Goal: Transaction & Acquisition: Purchase product/service

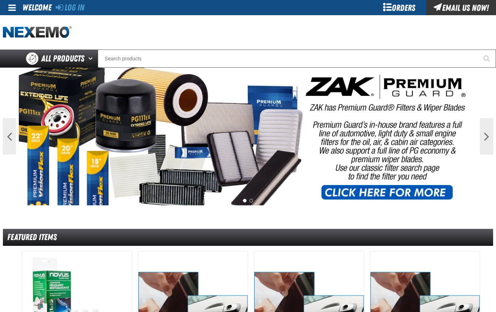
click at [380, 12] on div "Orders" at bounding box center [399, 7] width 54 height 15
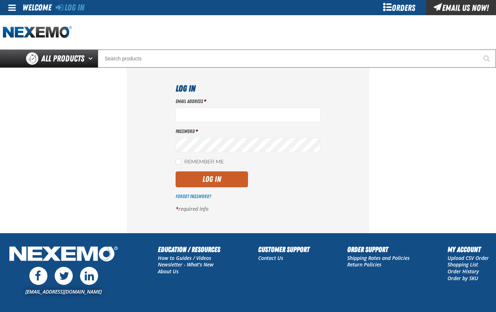
click at [387, 12] on div "Orders" at bounding box center [399, 7] width 54 height 15
type input "[EMAIL_ADDRESS][DOMAIN_NAME]"
click at [219, 176] on button "Log In" at bounding box center [212, 180] width 72 height 16
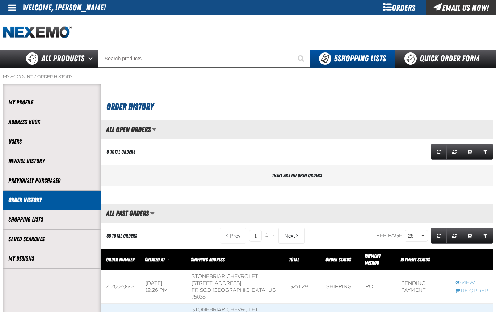
scroll to position [0, 0]
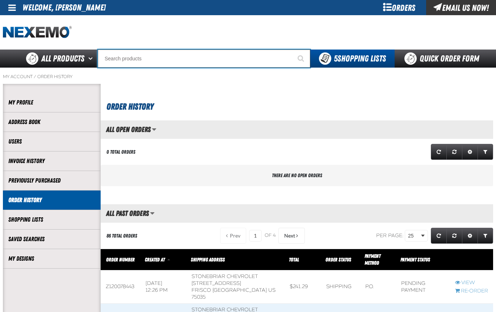
click at [141, 64] on input "Search" at bounding box center [204, 59] width 213 height 18
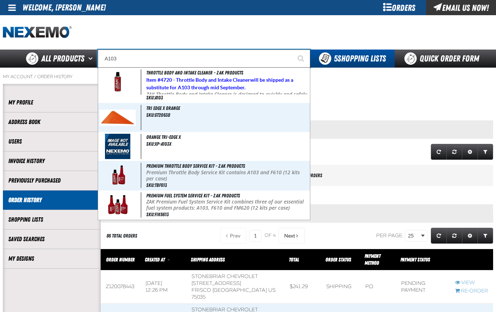
type input "A103"
click at [292, 50] on button "Start Searching" at bounding box center [301, 59] width 18 height 18
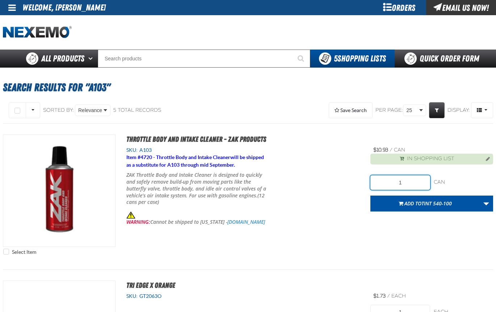
drag, startPoint x: 411, startPoint y: 183, endPoint x: 373, endPoint y: 182, distance: 38.8
click at [373, 182] on input "1" at bounding box center [399, 183] width 59 height 14
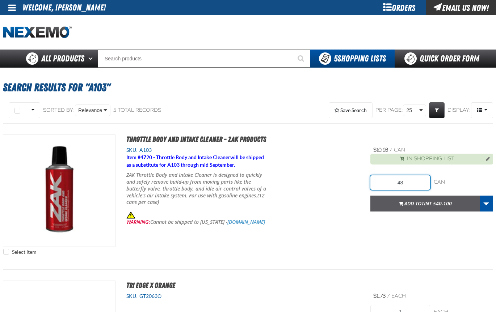
type input "48"
click at [423, 203] on span "TINT 540-100" at bounding box center [436, 203] width 30 height 7
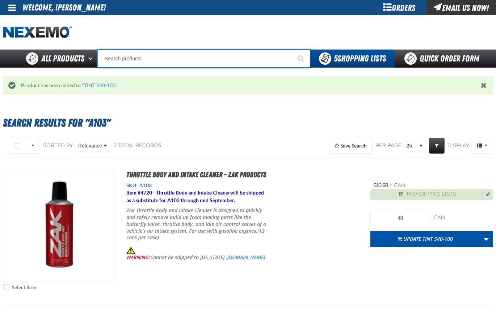
click at [114, 58] on input "Search" at bounding box center [204, 59] width 213 height 18
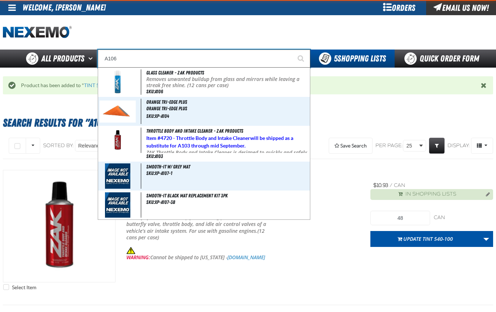
type input "A106"
click at [292, 50] on button "Start Searching" at bounding box center [301, 59] width 18 height 18
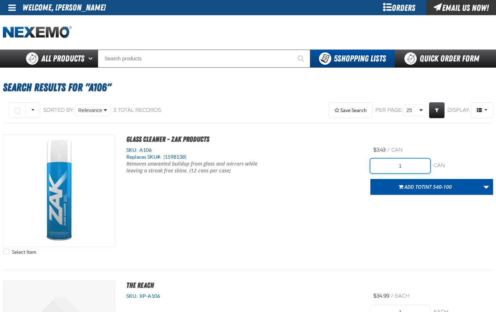
click at [406, 165] on input "1" at bounding box center [399, 166] width 59 height 14
type input "1"
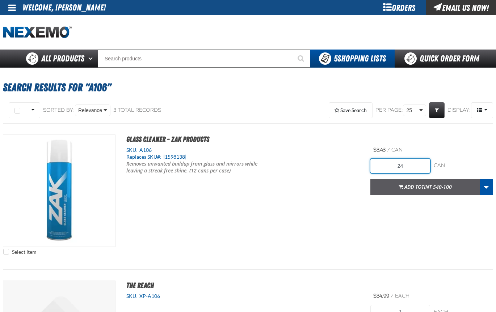
type input "24"
click at [450, 188] on span "TINT 540-100" at bounding box center [436, 187] width 30 height 7
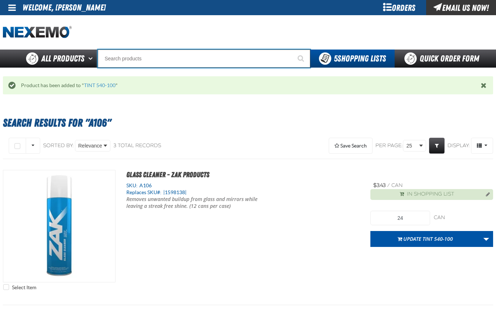
click at [138, 59] on input "Search" at bounding box center [204, 59] width 213 height 18
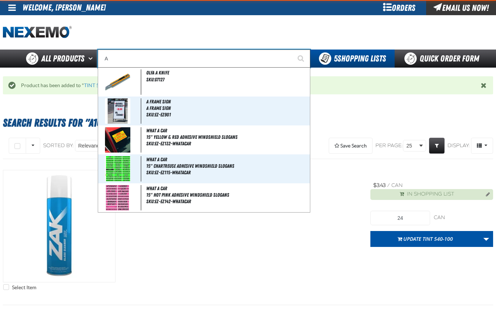
type input "AC"
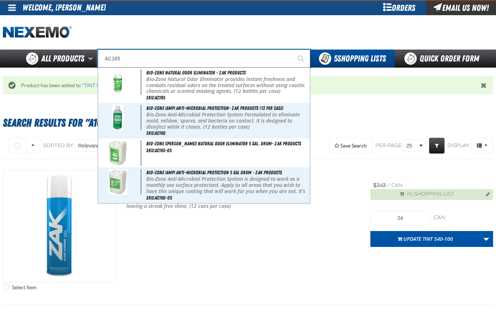
type input "AC165"
click at [292, 50] on button "Start Searching" at bounding box center [301, 59] width 18 height 18
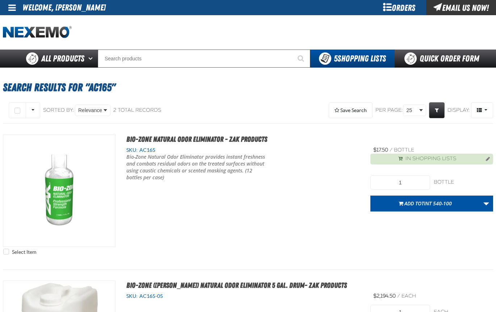
click at [160, 83] on h1 "Search Results for "AC165"" at bounding box center [248, 88] width 490 height 20
click at [403, 184] on input "1" at bounding box center [399, 183] width 59 height 14
type input "72"
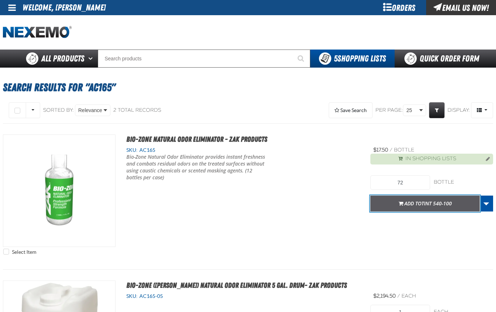
click at [416, 203] on span "Add to TINT 540-100" at bounding box center [427, 203] width 47 height 7
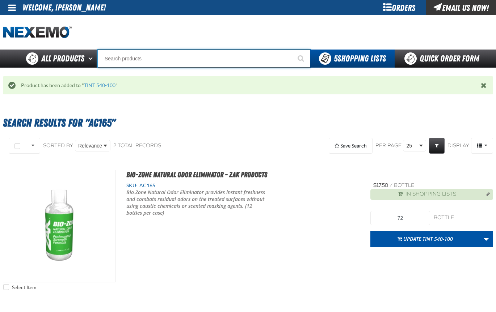
click at [114, 59] on input "Search" at bounding box center [204, 59] width 213 height 18
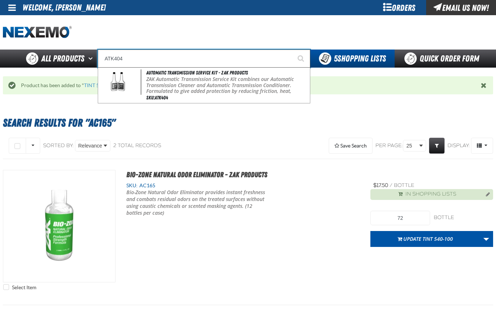
type input "ATK404"
click at [292, 50] on button "Start Searching" at bounding box center [301, 59] width 18 height 18
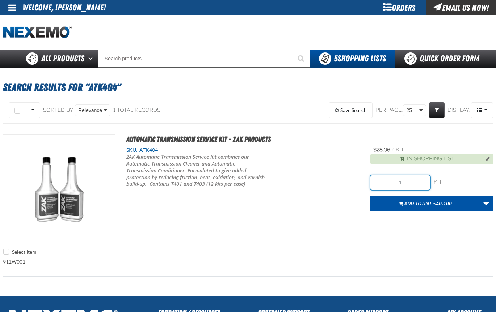
drag, startPoint x: 405, startPoint y: 185, endPoint x: 377, endPoint y: 182, distance: 28.4
click at [377, 182] on input "1" at bounding box center [399, 183] width 59 height 14
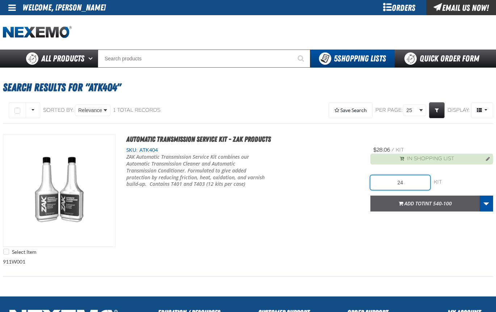
type input "24"
click at [409, 201] on span "Add to TINT 540-100" at bounding box center [427, 203] width 47 height 7
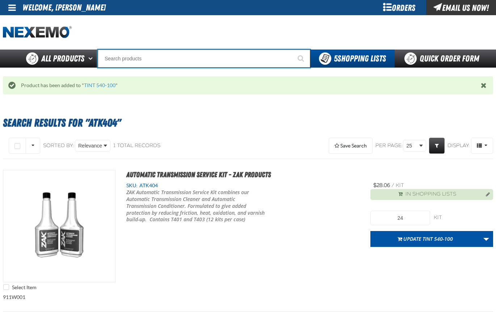
click at [114, 56] on input "Search" at bounding box center [204, 59] width 213 height 18
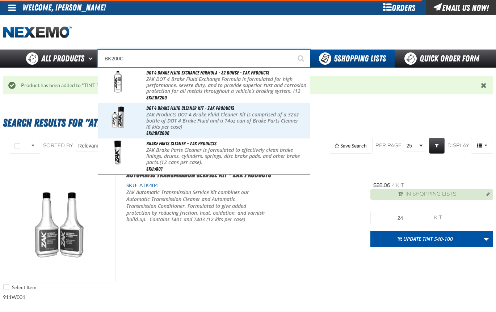
type input "BK200C"
click at [292, 50] on button "Start Searching" at bounding box center [301, 59] width 18 height 18
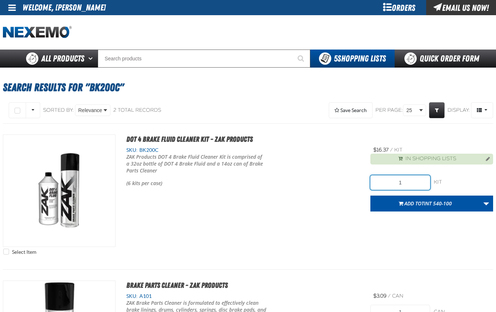
click at [404, 184] on input "1" at bounding box center [399, 183] width 59 height 14
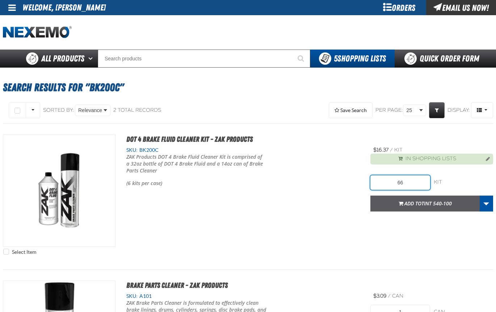
type input "66"
click at [420, 200] on button "Add to TINT 540-100" at bounding box center [424, 204] width 109 height 16
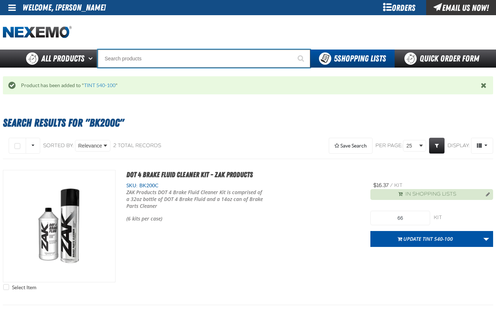
click at [115, 60] on input "Search" at bounding box center [204, 59] width 213 height 18
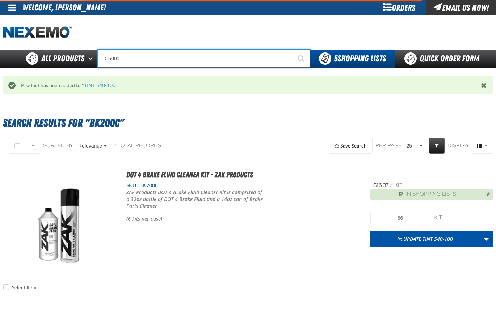
type input "C5001"
click at [292, 50] on button "Start Searching" at bounding box center [301, 59] width 18 height 18
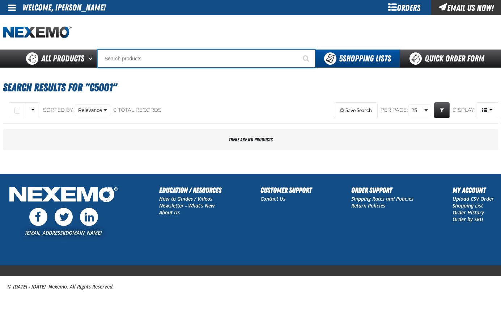
click at [110, 61] on input "Search" at bounding box center [207, 59] width 218 height 18
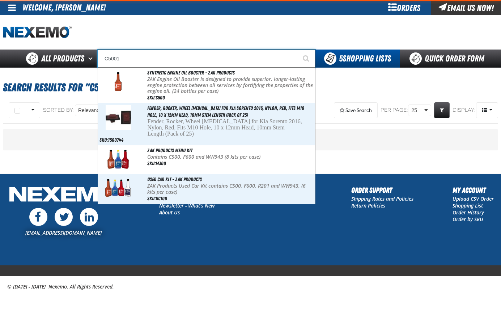
type input "C5001"
click at [298, 50] on button "Start Searching" at bounding box center [307, 59] width 18 height 18
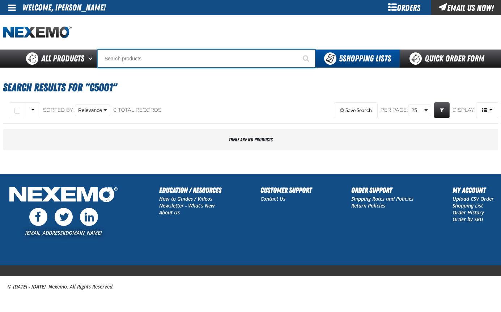
click at [147, 57] on input "Search" at bounding box center [207, 59] width 218 height 18
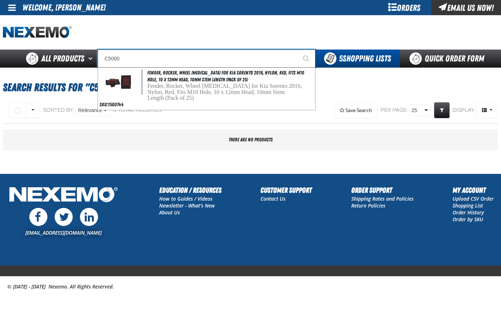
type input "C5000"
click at [298, 50] on button "Start Searching" at bounding box center [307, 59] width 18 height 18
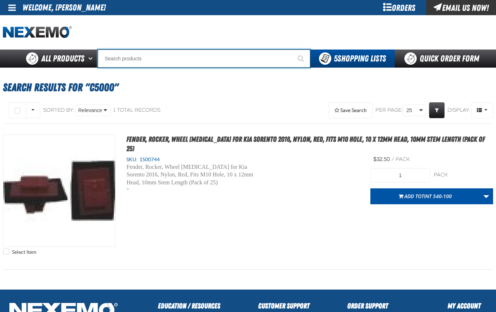
click at [110, 58] on input "Search" at bounding box center [204, 59] width 213 height 18
type input "C"
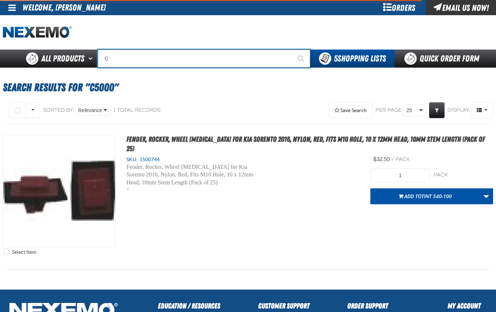
type input "C Alkaline Battery 1.5 Volt (12 per pack)"
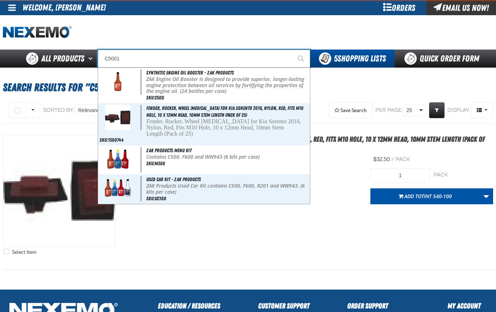
type input "C5001"
click at [292, 50] on button "Start Searching" at bounding box center [301, 59] width 18 height 18
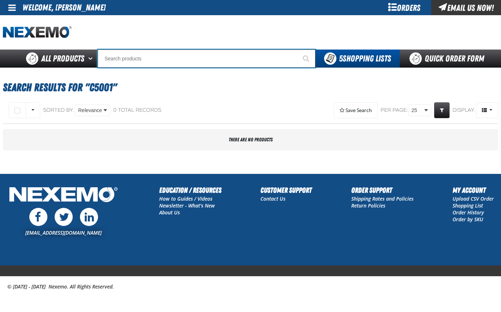
click at [147, 53] on input "Search" at bounding box center [207, 59] width 218 height 18
type input "C"
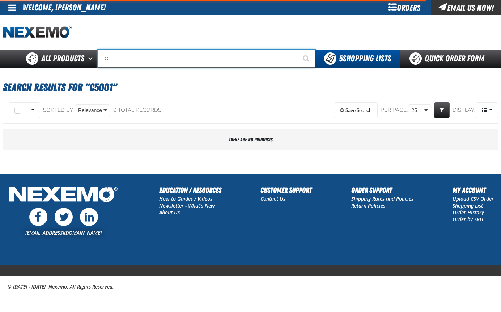
type input "C Alkaline Battery 1.5 Volt (12 per pack)"
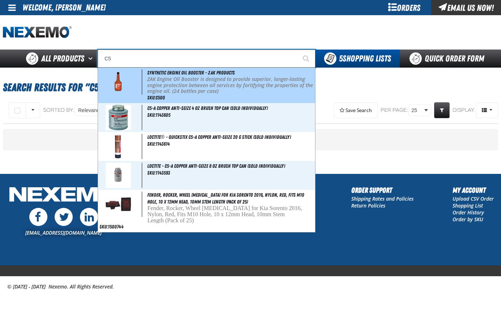
click at [198, 86] on p "ZAK Engine Oil Booster is designed to provide superior, longer-lasting engine p…" at bounding box center [230, 85] width 167 height 18
type input "Synthetic Engine Oil Booster - ZAK Products"
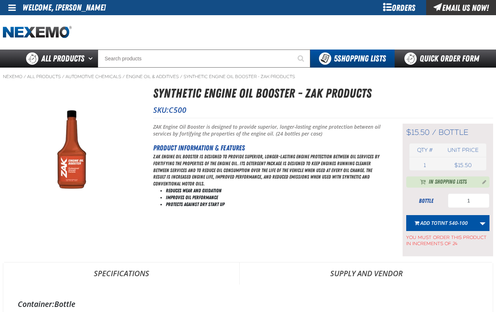
click at [477, 193] on div "In Shopping Lists bottle 1 Add to TINT 540-100 Update 5-14-25 Update 6-04-25 Re…" at bounding box center [447, 212] width 83 height 71
click at [478, 198] on input "1" at bounding box center [469, 201] width 42 height 14
click at [476, 202] on input "740" at bounding box center [469, 201] width 42 height 14
click at [435, 224] on span "Add to TINT 540-100" at bounding box center [443, 223] width 47 height 7
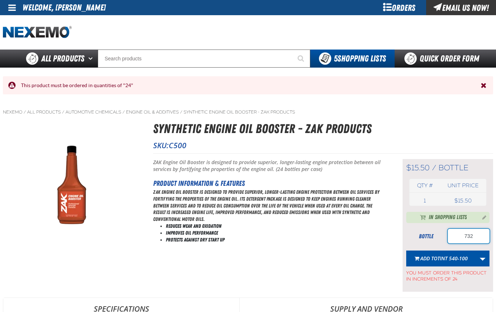
click at [481, 238] on input "732" at bounding box center [469, 236] width 42 height 14
type input "720"
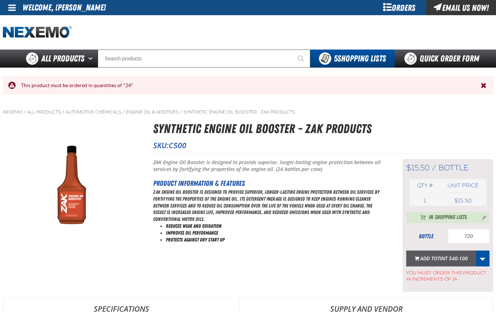
click at [454, 257] on span "TINT 540-100" at bounding box center [452, 258] width 30 height 7
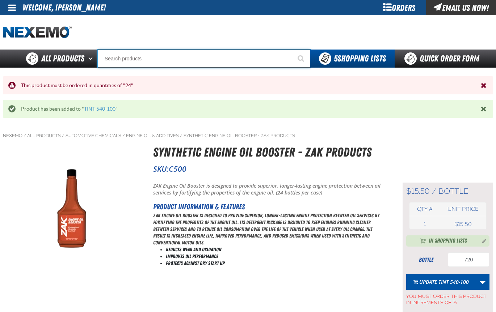
click at [114, 58] on input "Search" at bounding box center [204, 59] width 213 height 18
type input "D"
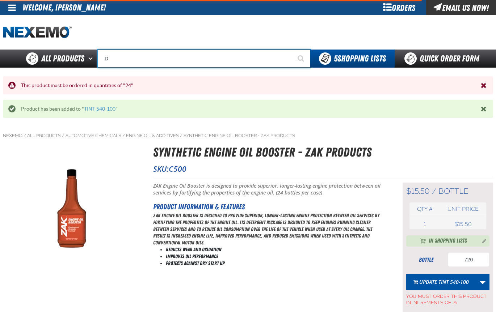
type input "D Alkaline Battery 1.5 Volt (ph)"
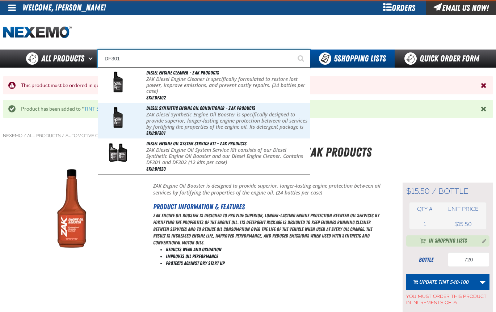
type input "DF301"
click at [292, 50] on button "Start Searching" at bounding box center [301, 59] width 18 height 18
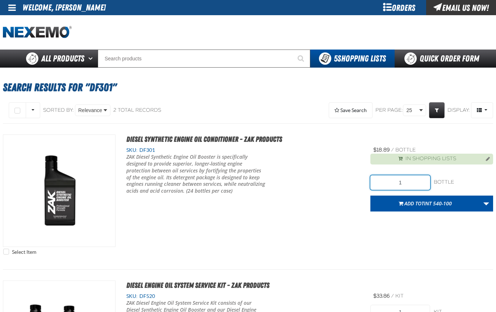
drag, startPoint x: 413, startPoint y: 184, endPoint x: 380, endPoint y: 183, distance: 33.0
click at [380, 183] on input "1" at bounding box center [399, 183] width 59 height 14
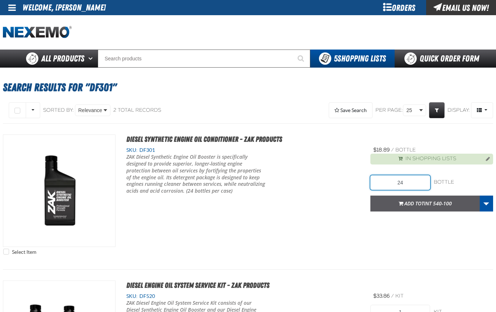
type input "24"
click at [408, 200] on span "Add to TINT 540-100" at bounding box center [427, 203] width 47 height 7
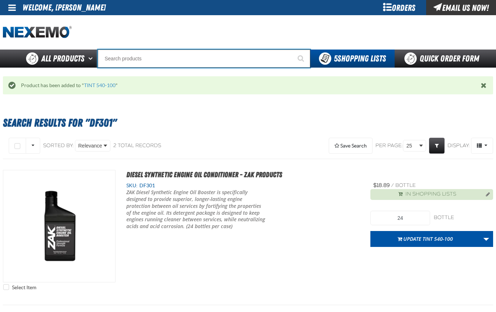
click at [116, 63] on input "Search" at bounding box center [204, 59] width 213 height 18
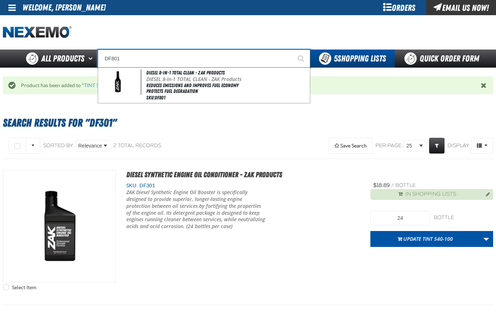
type input "DF801"
click at [292, 50] on button "Start Searching" at bounding box center [301, 59] width 18 height 18
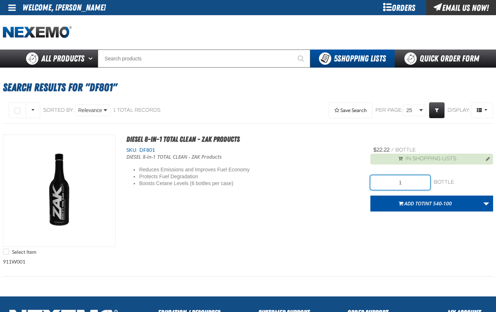
drag, startPoint x: 407, startPoint y: 184, endPoint x: 380, endPoint y: 184, distance: 27.2
click at [380, 184] on input "1" at bounding box center [399, 183] width 59 height 14
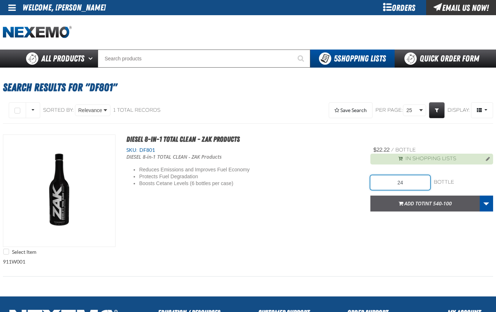
type input "24"
click at [440, 204] on span "TINT 540-100" at bounding box center [436, 203] width 30 height 7
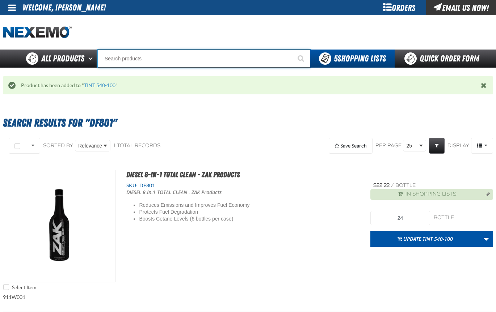
click at [113, 59] on input "Search" at bounding box center [204, 59] width 213 height 18
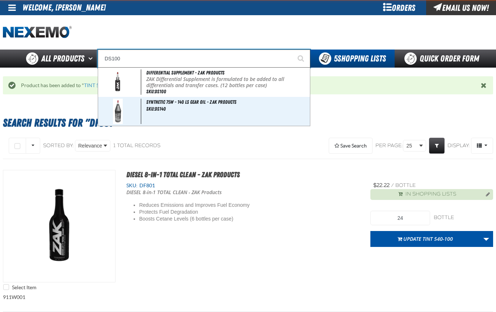
type input "DS100"
click at [292, 50] on button "Start Searching" at bounding box center [301, 59] width 18 height 18
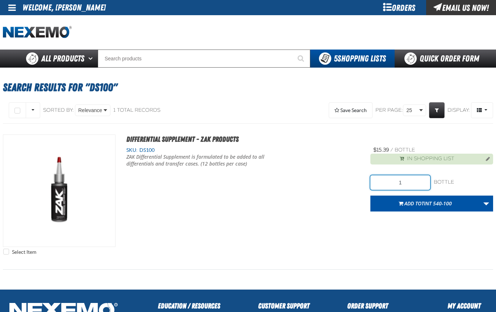
drag, startPoint x: 405, startPoint y: 180, endPoint x: 396, endPoint y: 182, distance: 9.4
click at [396, 182] on input "1" at bounding box center [399, 183] width 59 height 14
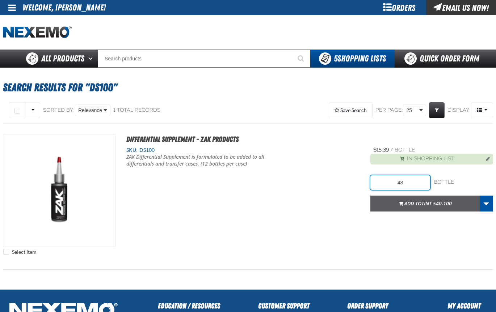
type input "48"
click at [420, 205] on span "Add to TINT 540-100" at bounding box center [427, 203] width 47 height 7
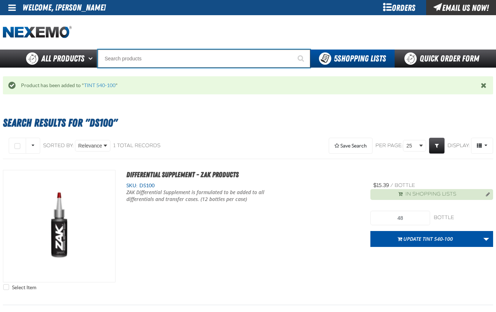
click at [109, 59] on input "Search" at bounding box center [204, 59] width 213 height 18
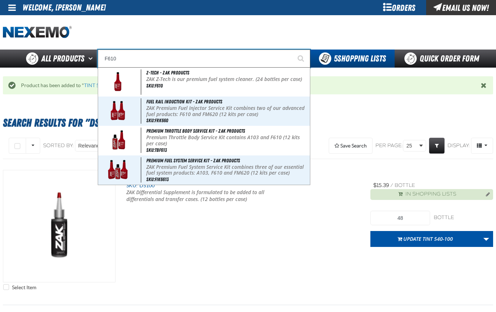
type input "F610"
click at [292, 50] on button "Start Searching" at bounding box center [301, 59] width 18 height 18
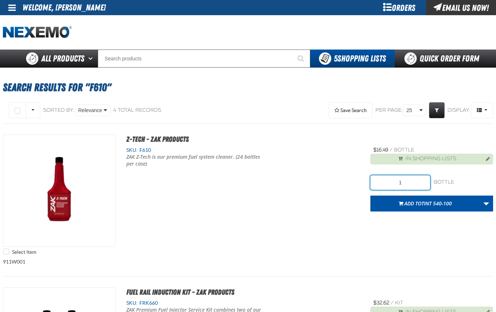
click at [400, 182] on input "1" at bounding box center [399, 183] width 59 height 14
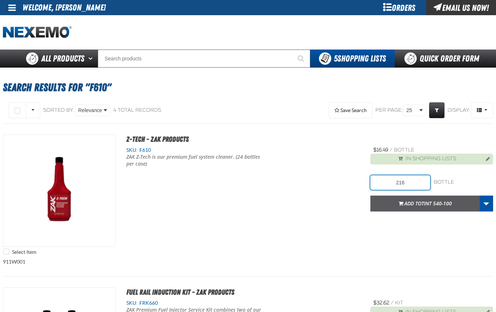
type input "216"
click at [419, 198] on button "Add to TINT 540-100" at bounding box center [424, 204] width 109 height 16
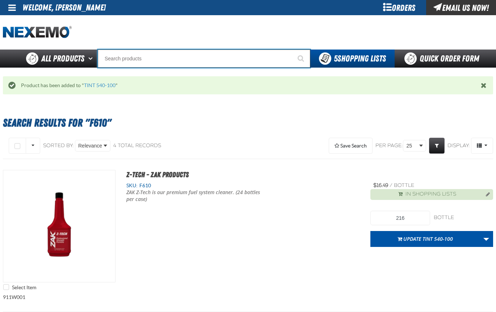
click at [106, 59] on input "Search" at bounding box center [204, 59] width 213 height 18
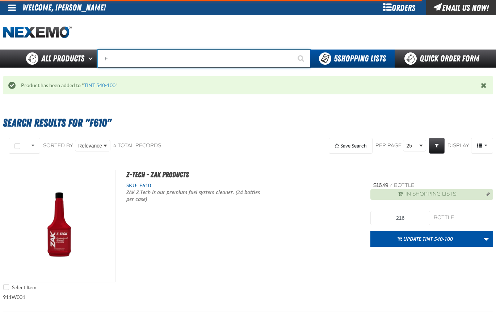
type input "FR"
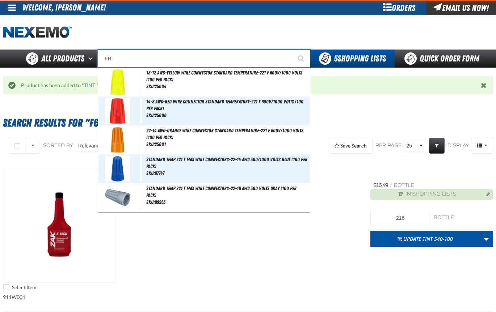
type input "FRONT DRIV"
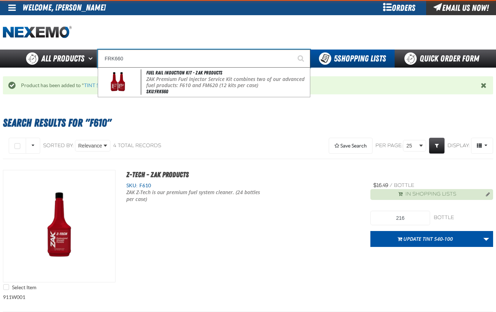
type input "FRK660"
click at [292, 50] on button "Start Searching" at bounding box center [301, 59] width 18 height 18
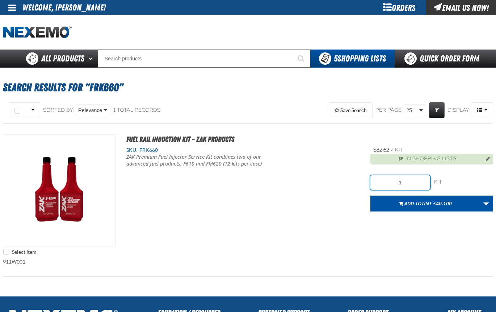
drag, startPoint x: 406, startPoint y: 183, endPoint x: 390, endPoint y: 181, distance: 16.0
click at [390, 181] on input "1" at bounding box center [399, 183] width 59 height 14
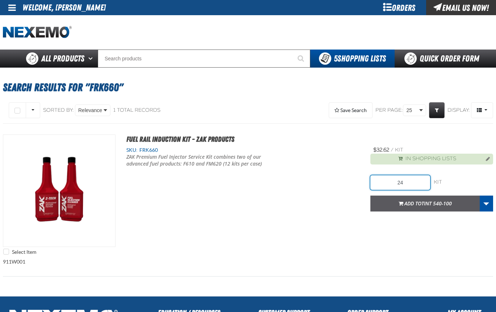
type input "24"
click at [416, 203] on span "Add to TINT 540-100" at bounding box center [427, 203] width 47 height 7
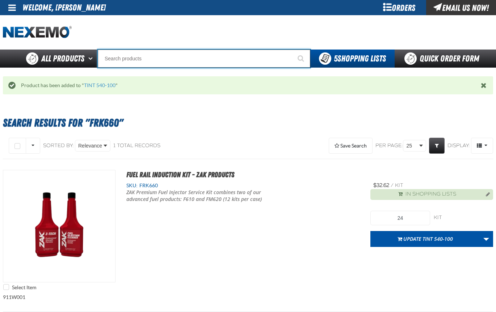
click at [107, 57] on input "Search" at bounding box center [204, 59] width 213 height 18
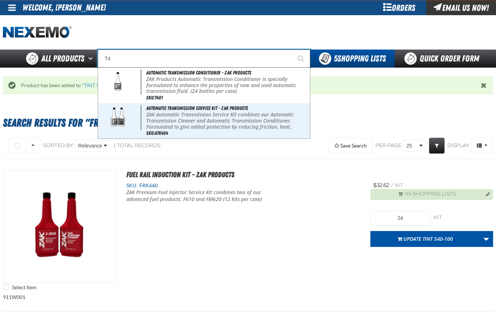
type input "T"
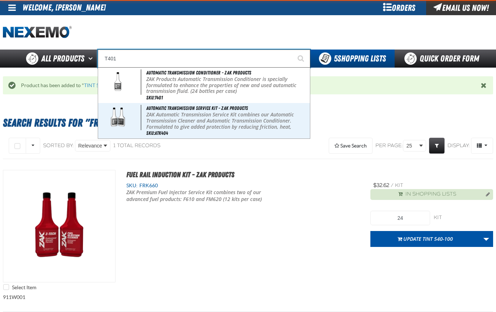
type input "T401"
click at [292, 50] on button "Start Searching" at bounding box center [301, 59] width 18 height 18
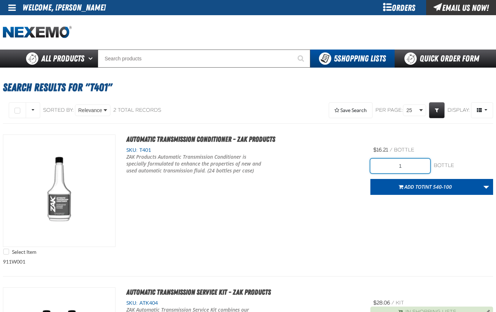
drag, startPoint x: 405, startPoint y: 168, endPoint x: 390, endPoint y: 163, distance: 16.2
click at [390, 163] on input "1" at bounding box center [399, 166] width 59 height 14
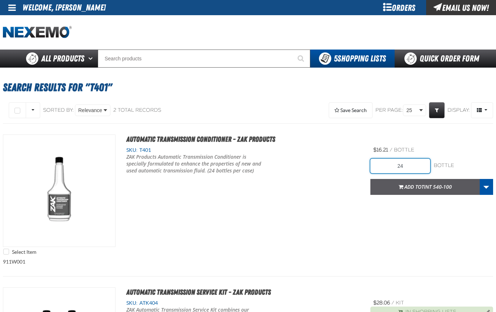
type input "24"
click at [411, 184] on span "Add to TINT 540-100" at bounding box center [427, 187] width 47 height 7
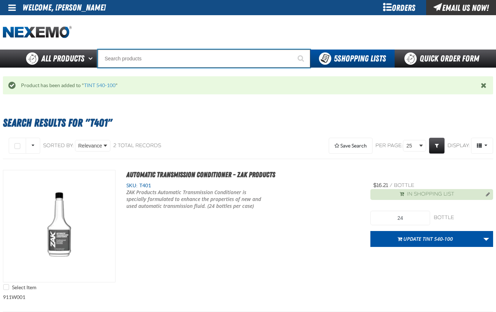
click at [126, 59] on input "Search" at bounding box center [204, 59] width 213 height 18
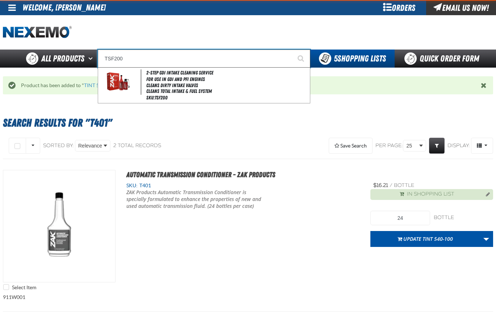
type input "TSF200"
click at [292, 50] on button "Start Searching" at bounding box center [301, 59] width 18 height 18
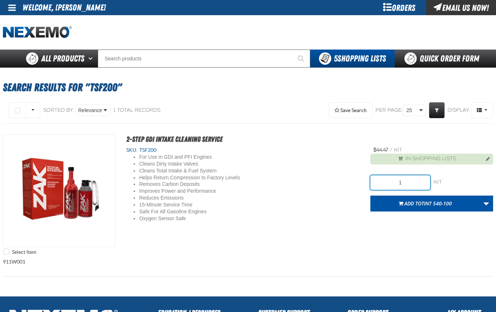
drag, startPoint x: 410, startPoint y: 182, endPoint x: 390, endPoint y: 182, distance: 19.6
click at [390, 182] on input "1" at bounding box center [399, 183] width 59 height 14
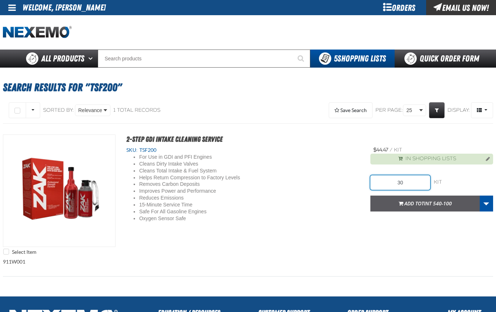
type input "30"
click at [418, 202] on span "Add to TINT 540-100" at bounding box center [427, 203] width 47 height 7
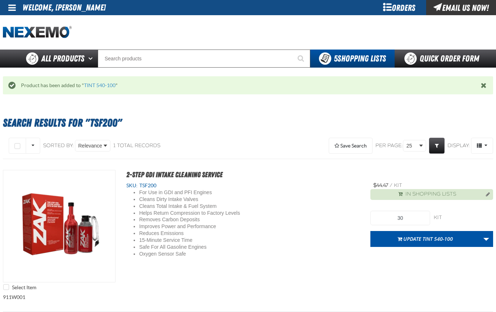
click at [251, 138] on div "Save Search Save This Search Search Results for "TSF200" Get Notifications New …" at bounding box center [372, 146] width 243 height 19
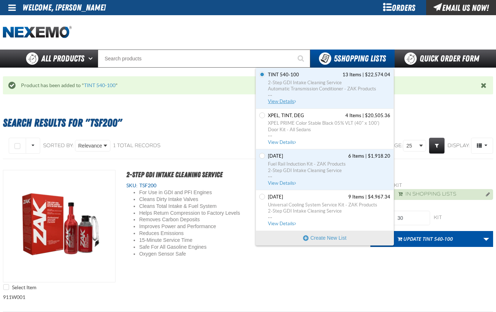
click at [285, 102] on span "View Details" at bounding box center [282, 101] width 29 height 5
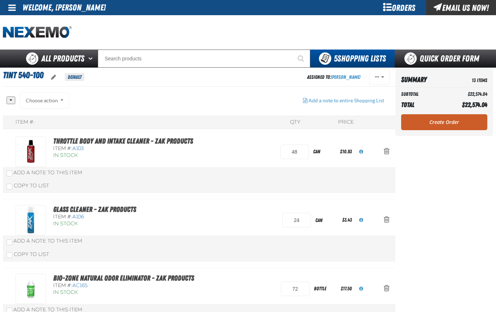
click at [56, 98] on div "Choose action Add to Shopping Cart Add to Shopping list (copied [DATE] 4:43 PM)…" at bounding box center [44, 101] width 49 height 16
click at [62, 100] on div "Choose action Add to Shopping Cart Add to Shopping list (copied [DATE] 4:43 PM)…" at bounding box center [44, 101] width 49 height 16
click at [57, 100] on div "Choose action Add to Shopping Cart Add to Shopping list (copied [DATE] 4:43 PM)…" at bounding box center [44, 101] width 49 height 16
click at [8, 100] on button "button" at bounding box center [11, 101] width 9 height 8
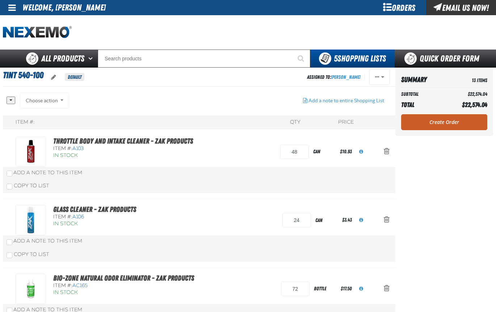
click at [156, 104] on div "All None Choose action Add to Shopping Cart" at bounding box center [152, 104] width 291 height 23
click at [55, 77] on span "oro.shoppinglist.label.edit.tooltip" at bounding box center [53, 77] width 5 height 6
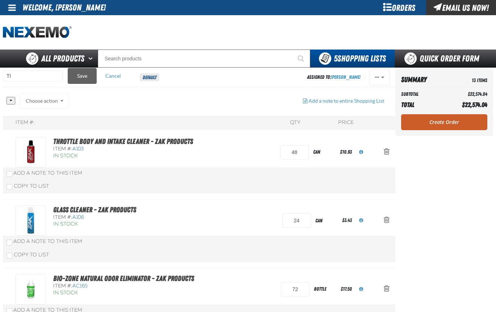
type input "T"
type input "9032025"
click at [87, 74] on button "Save" at bounding box center [82, 76] width 29 height 16
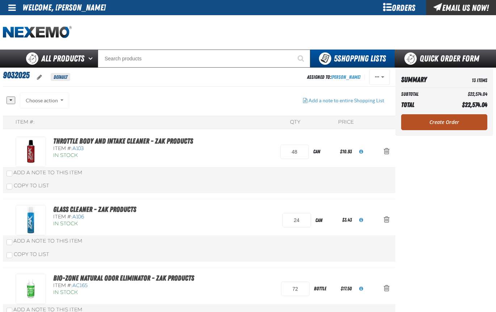
click at [442, 124] on link "Create Order" at bounding box center [444, 122] width 86 height 16
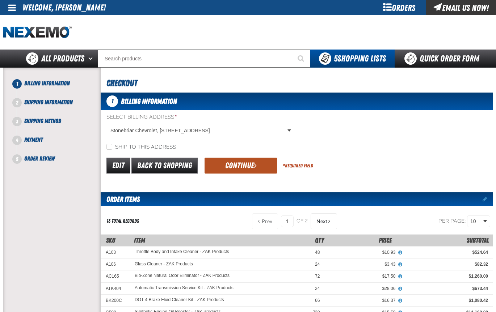
click at [233, 162] on button "Continue" at bounding box center [241, 166] width 72 height 16
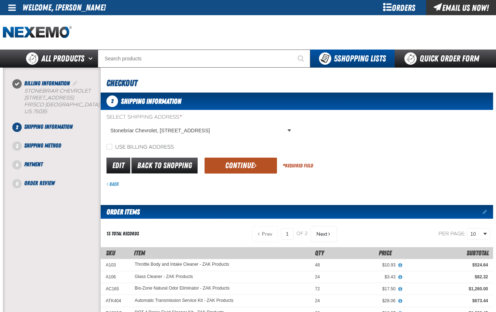
click at [234, 166] on button "Continue" at bounding box center [241, 166] width 72 height 16
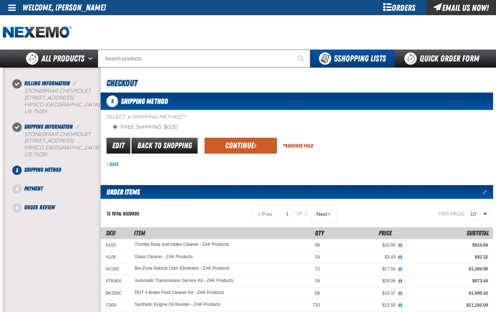
click at [235, 147] on button "Continue" at bounding box center [241, 146] width 72 height 16
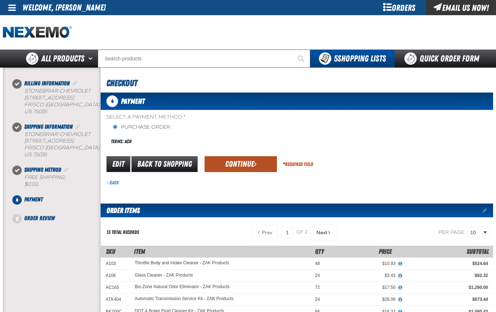
click at [232, 163] on button "Continue" at bounding box center [241, 164] width 72 height 16
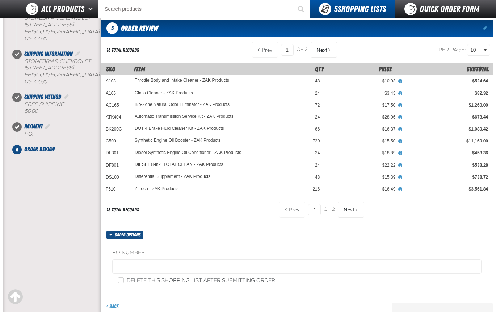
scroll to position [72, 0]
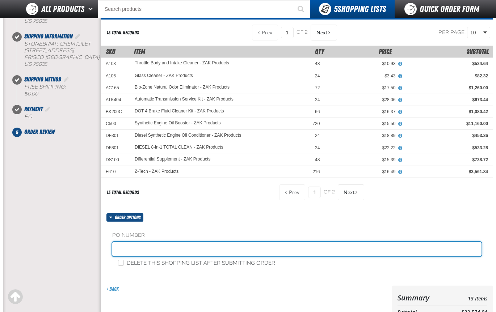
click at [132, 248] on input "text" at bounding box center [296, 249] width 369 height 14
type input "P246-JA"
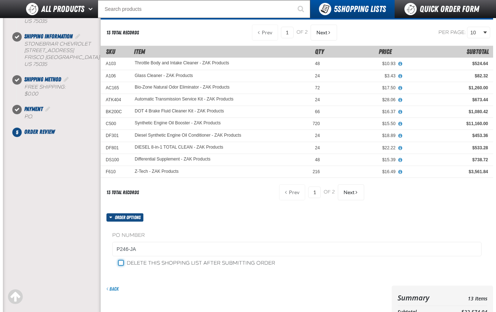
click at [122, 262] on input "Delete this shopping list after submitting order" at bounding box center [121, 263] width 6 height 6
checkbox input "true"
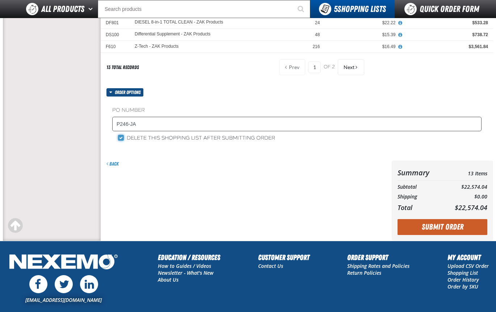
scroll to position [217, 0]
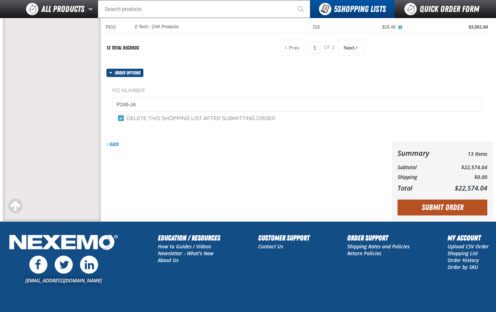
click at [444, 207] on button "Submit Order" at bounding box center [443, 208] width 90 height 16
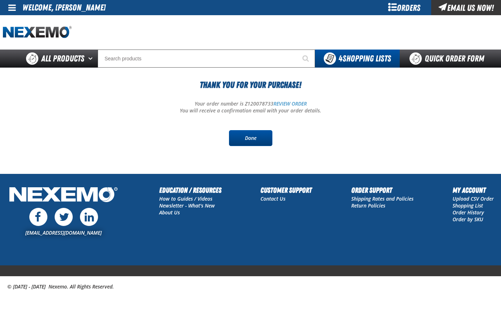
click at [248, 141] on link "Done" at bounding box center [250, 138] width 43 height 16
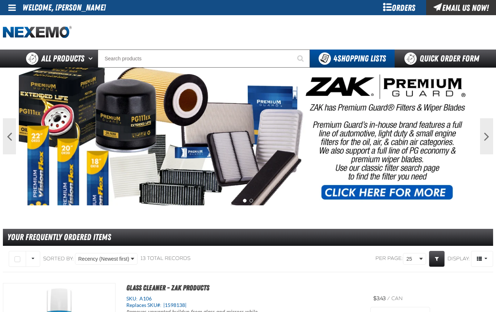
click at [382, 12] on div "Orders" at bounding box center [399, 7] width 54 height 15
click at [385, 8] on div "Orders" at bounding box center [399, 7] width 54 height 15
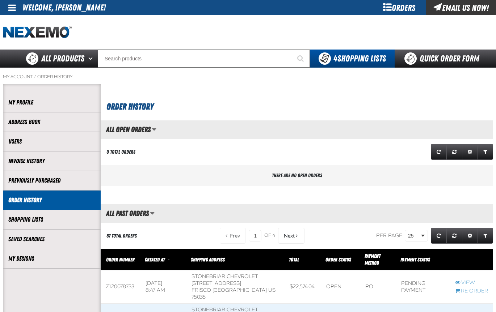
scroll to position [0, 0]
click at [393, 7] on div "Orders" at bounding box center [399, 7] width 54 height 15
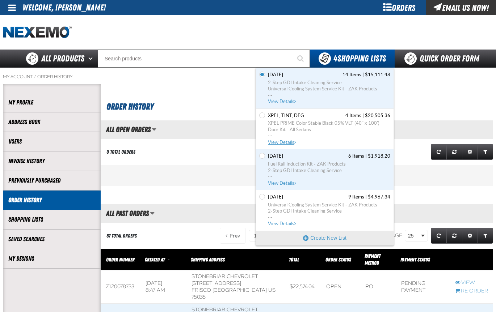
click at [278, 139] on link "XPEL, TINT, DEG 4 Items | $20,505.36 XPEL PRIME Color Stable Black 05% VLT (40"…" at bounding box center [328, 129] width 124 height 33
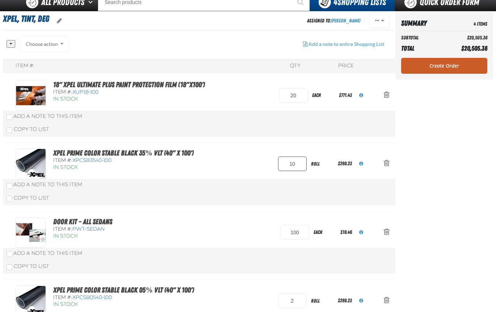
scroll to position [109, 0]
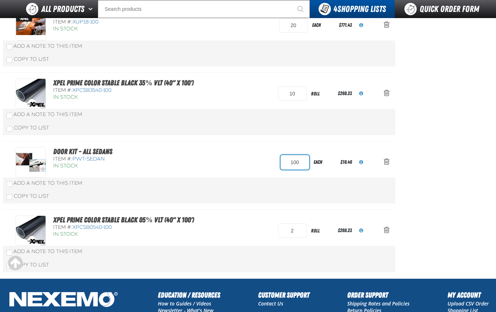
click at [292, 160] on input "100" at bounding box center [295, 162] width 29 height 14
type input "200"
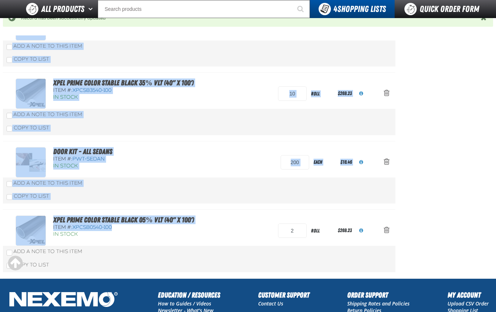
drag, startPoint x: 72, startPoint y: 227, endPoint x: 114, endPoint y: 225, distance: 42.4
drag, startPoint x: 114, startPoint y: 225, endPoint x: 109, endPoint y: 227, distance: 6.0
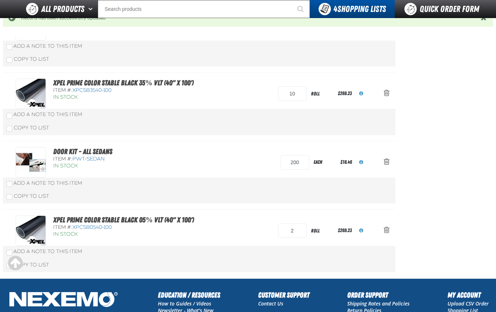
drag, startPoint x: 109, startPoint y: 227, endPoint x: 169, endPoint y: 250, distance: 64.9
click at [169, 250] on div "Add a Note to This Item" at bounding box center [199, 251] width 385 height 7
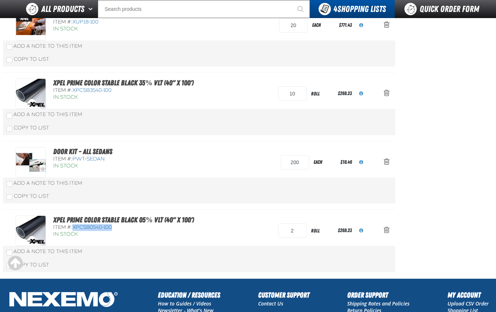
drag, startPoint x: 79, startPoint y: 229, endPoint x: 112, endPoint y: 231, distance: 33.0
click at [112, 231] on div "Item #: XPCSB0540-100" at bounding box center [123, 227] width 141 height 7
drag, startPoint x: 112, startPoint y: 231, endPoint x: 109, endPoint y: 228, distance: 4.6
copy span "XPCSB0540-100"
click at [124, 9] on input "Search" at bounding box center [204, 9] width 212 height 18
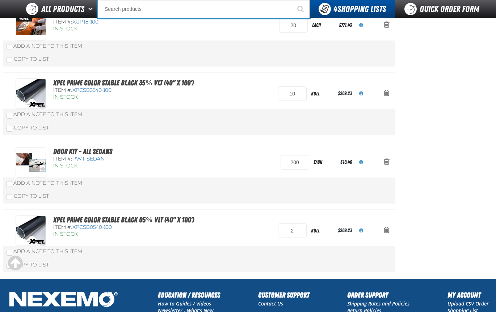
paste input "XPCSB0540-100"
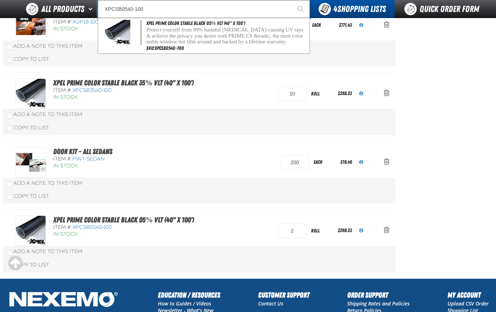
click at [127, 8] on input "XPCSB0540-100" at bounding box center [204, 9] width 212 height 18
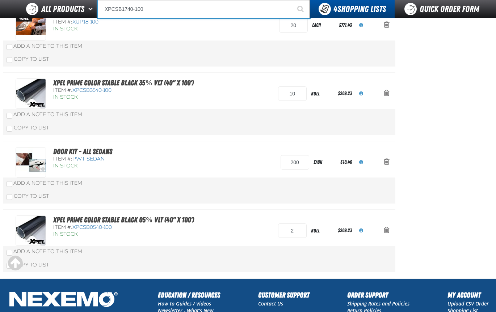
type input "XPCSB1740-100"
click at [292, 0] on button "Start Searching" at bounding box center [301, 9] width 18 height 18
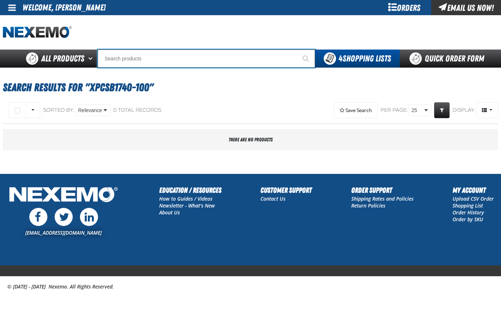
click at [117, 60] on input "Search" at bounding box center [207, 59] width 218 height 18
type input "1740 TINT"
click at [297, 50] on button "Start Searching" at bounding box center [306, 59] width 18 height 18
click at [112, 52] on input "Search" at bounding box center [207, 59] width 218 height 18
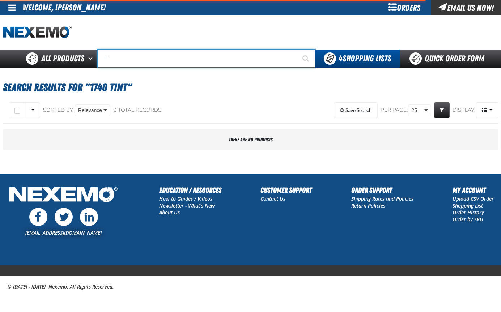
type input "TI"
type input "TIRE SALE"
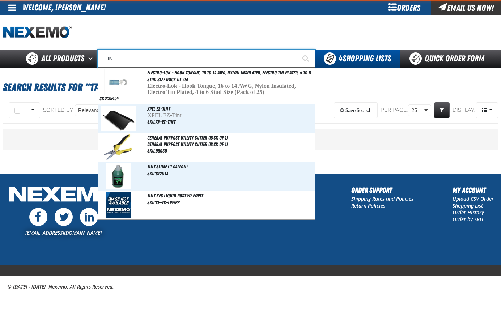
type input "TINT"
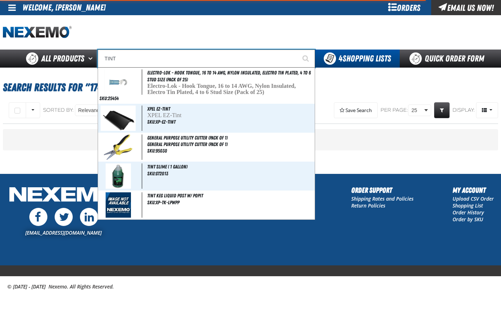
type input "TINT Slime ( 1 gallon)"
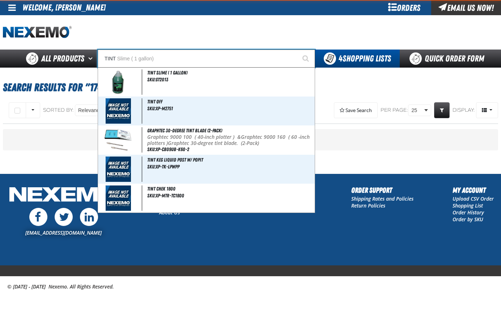
type input "TINT"
click at [297, 50] on button "Start Searching" at bounding box center [306, 59] width 18 height 18
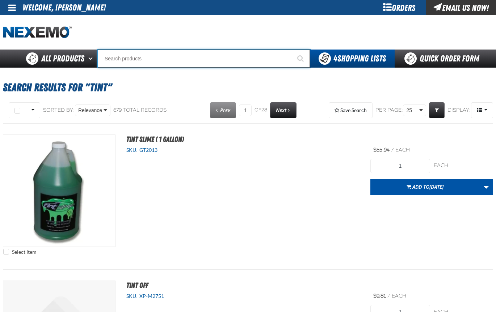
click at [111, 53] on input "Search" at bounding box center [204, 59] width 212 height 18
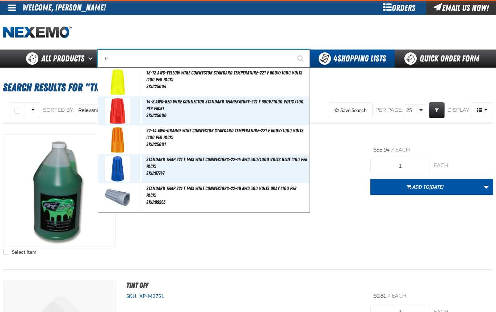
type input "FI"
type input "FIAT"
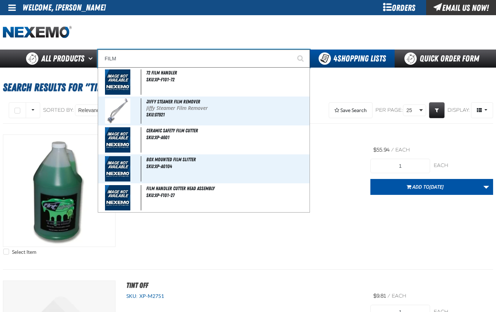
type input "FILM"
click at [292, 50] on button "Start Searching" at bounding box center [301, 59] width 18 height 18
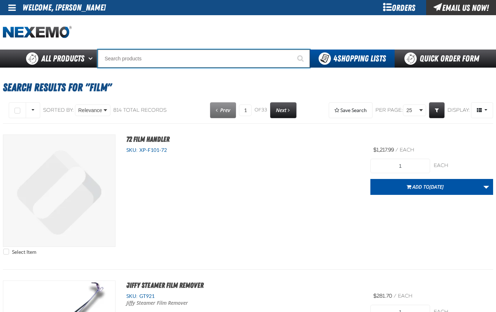
click at [116, 62] on input "Search" at bounding box center [204, 59] width 212 height 18
paste input "XPCSB0540-100"
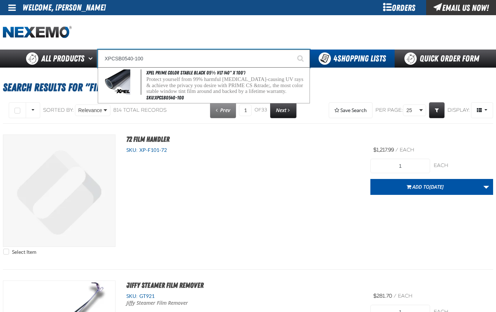
click at [121, 57] on input "XPCSB0540-100" at bounding box center [204, 59] width 212 height 18
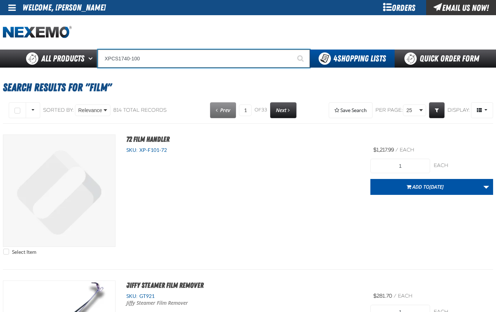
click at [188, 63] on input "XPCS1740-100" at bounding box center [204, 59] width 212 height 18
type input "XPCS1740-100"
click at [292, 50] on button "Start Searching" at bounding box center [301, 59] width 18 height 18
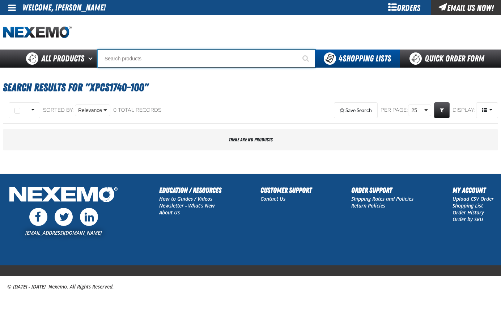
click at [113, 59] on input "Search" at bounding box center [207, 59] width 218 height 18
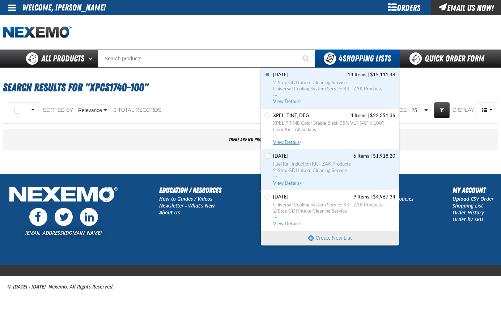
click at [280, 143] on span "View Details" at bounding box center [287, 142] width 29 height 5
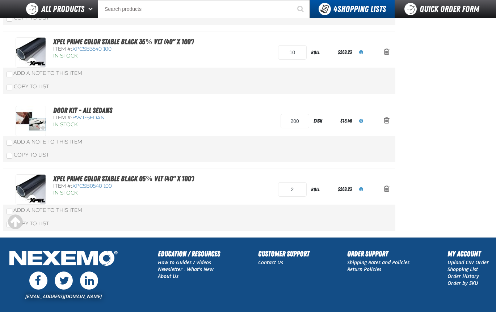
scroll to position [181, 0]
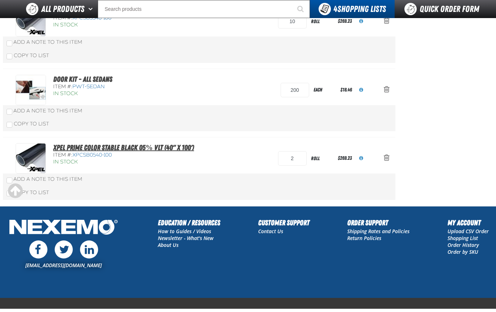
click at [97, 148] on link "XPEL PRIME Color Stable Black 05% VLT (40" x 100')" at bounding box center [123, 147] width 141 height 9
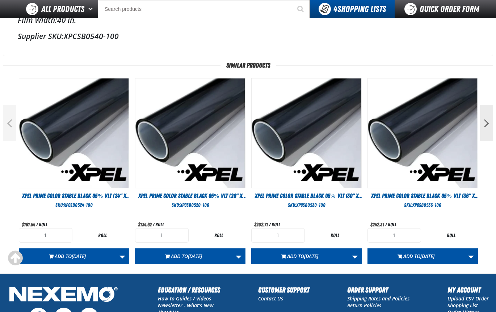
scroll to position [296, 0]
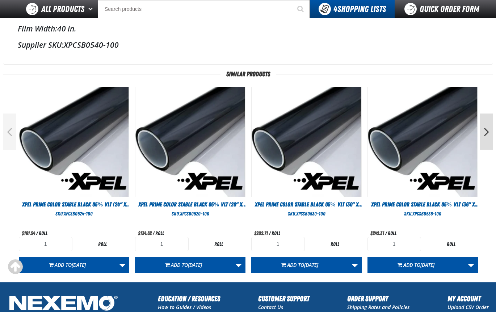
click at [488, 129] on button "Next" at bounding box center [486, 132] width 13 height 36
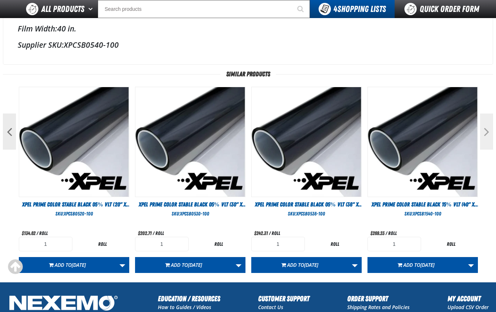
click at [488, 129] on button "Next" at bounding box center [486, 132] width 13 height 36
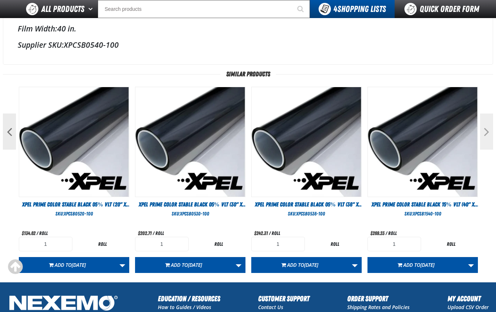
click at [488, 129] on button "Next" at bounding box center [486, 132] width 13 height 36
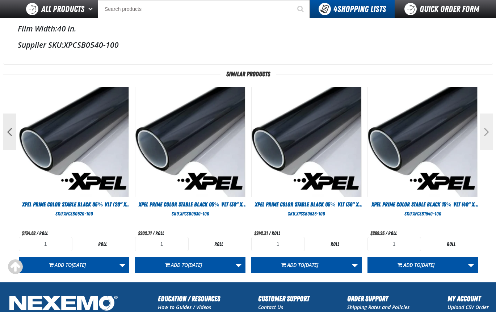
click at [488, 129] on button "Next" at bounding box center [486, 132] width 13 height 36
click at [12, 133] on button "Previous" at bounding box center [9, 132] width 13 height 36
click at [485, 124] on button "Next" at bounding box center [486, 132] width 13 height 36
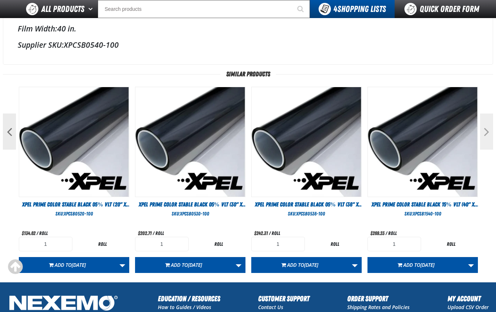
click at [485, 124] on button "Next" at bounding box center [486, 132] width 13 height 36
click at [207, 18] on div "VLT Visible Light Transmission: 5% Film Length: 100 ft. Film Width: 40 in. Supp…" at bounding box center [248, 20] width 490 height 87
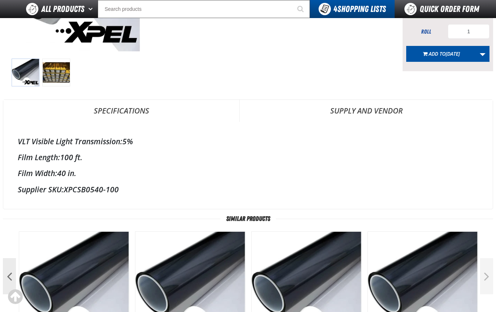
scroll to position [0, 0]
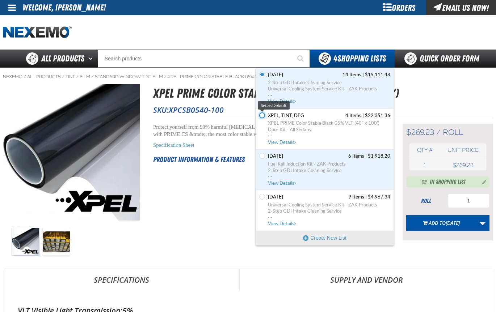
click at [261, 116] on input "Set the XPEL, TINT, DEG as Default" at bounding box center [262, 116] width 6 height 6
radio input "true"
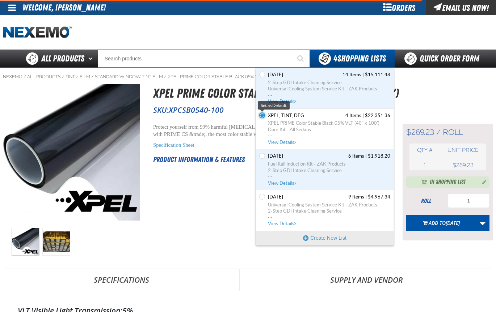
type input "2"
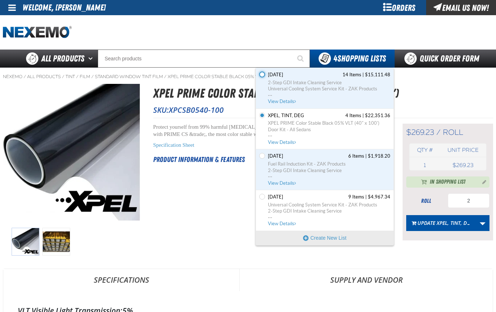
click at [260, 75] on input "Set the [DATE] as Default" at bounding box center [262, 75] width 6 height 6
radio input "true"
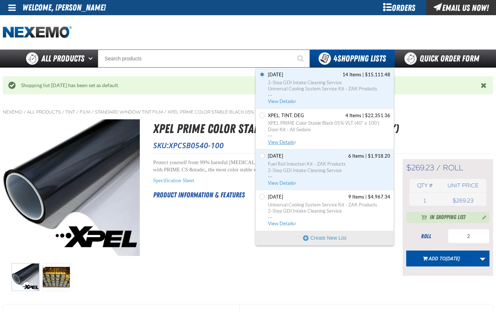
click at [280, 142] on span "View Details" at bounding box center [282, 142] width 29 height 5
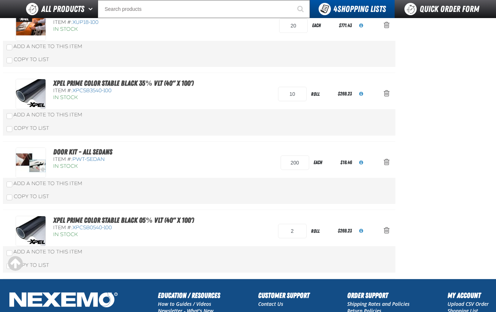
scroll to position [109, 0]
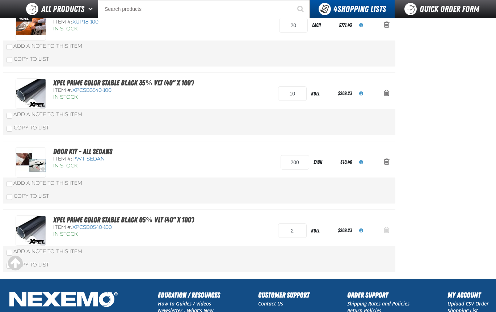
click at [388, 231] on span "Action Remove XPEL PRIME Color Stable Black 05% VLT (40&quot; x 100&#039;) from…" at bounding box center [387, 230] width 6 height 7
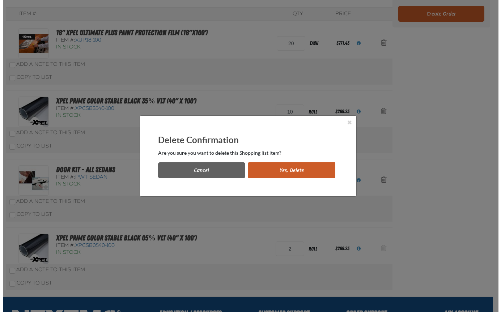
scroll to position [0, 0]
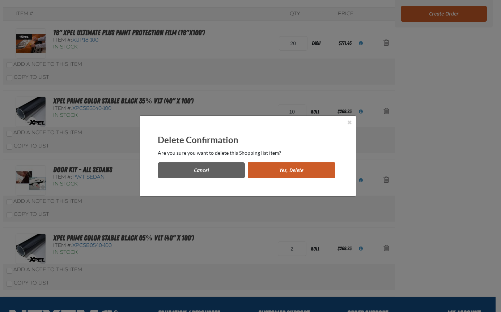
click at [301, 177] on button "Yes, Delete" at bounding box center [291, 171] width 87 height 16
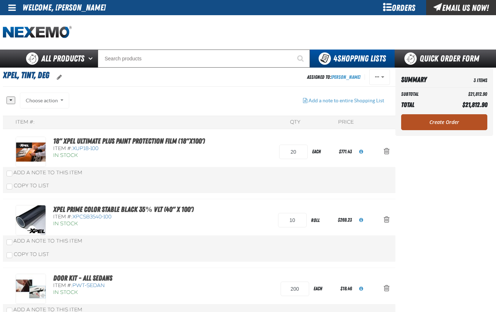
click at [447, 121] on link "Create Order" at bounding box center [444, 122] width 86 height 16
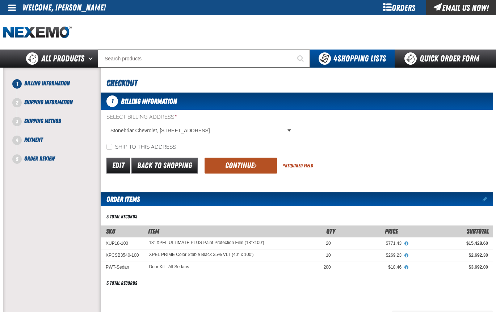
click at [237, 163] on button "Continue" at bounding box center [241, 166] width 72 height 16
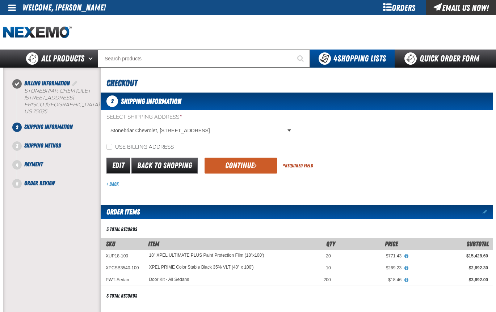
click at [237, 163] on button "Continue" at bounding box center [241, 166] width 72 height 16
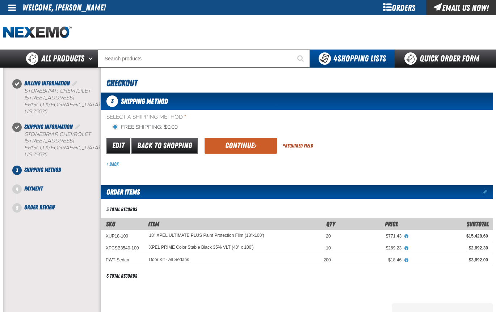
click at [237, 163] on div "Back" at bounding box center [299, 164] width 387 height 7
click at [240, 151] on button "Continue" at bounding box center [241, 146] width 72 height 16
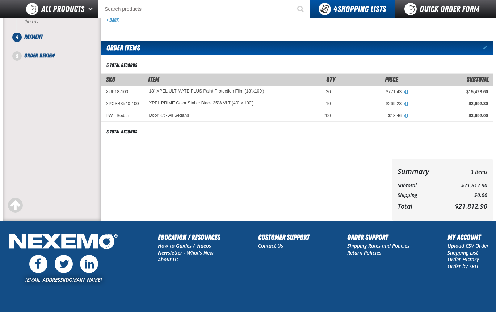
scroll to position [36, 0]
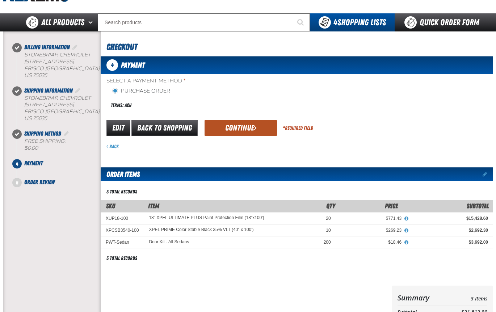
click at [236, 130] on button "Continue" at bounding box center [241, 128] width 72 height 16
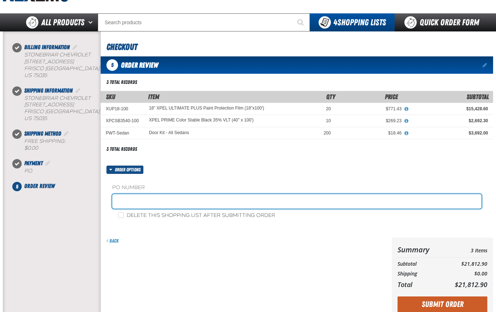
drag, startPoint x: 128, startPoint y: 197, endPoint x: 151, endPoint y: 205, distance: 24.5
click at [128, 197] on input "text" at bounding box center [296, 201] width 369 height 14
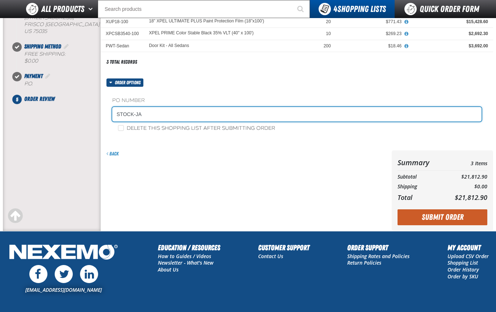
scroll to position [109, 0]
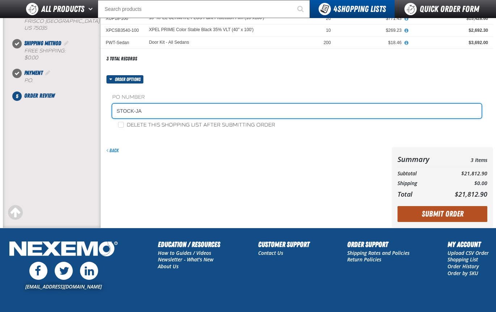
type input "STOCK-JA"
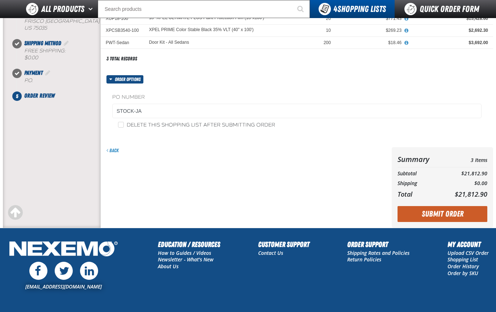
click at [432, 213] on button "Submit Order" at bounding box center [443, 214] width 90 height 16
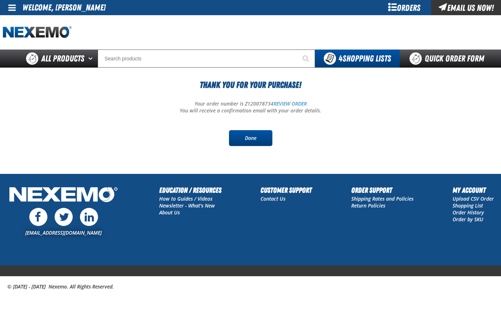
click at [244, 137] on link "Done" at bounding box center [250, 138] width 43 height 16
